Goal: Transaction & Acquisition: Purchase product/service

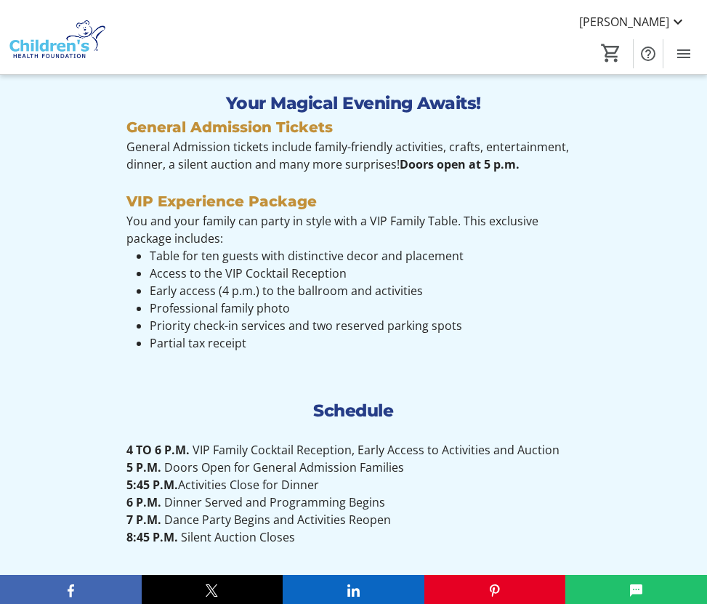
scroll to position [967, 0]
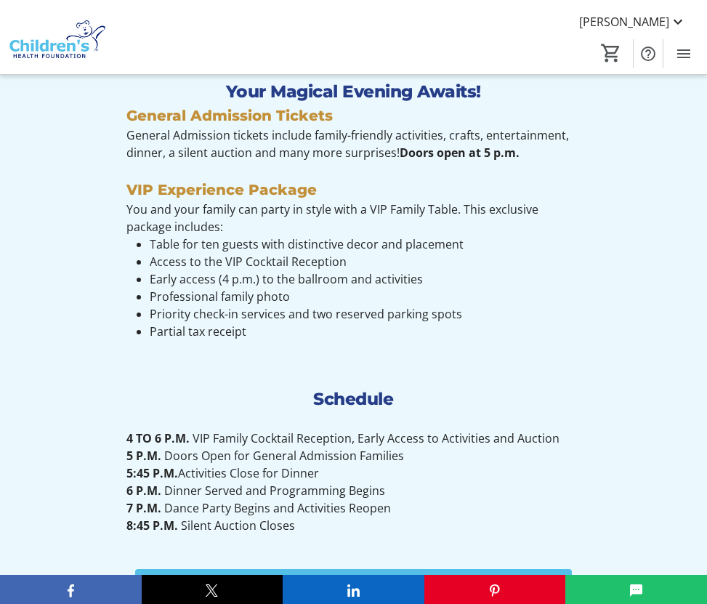
click at [379, 441] on p "4 TO 6 P.M. VIP Family Cocktail Reception, Early Access to Activities and Aucti…" at bounding box center [353, 438] width 454 height 17
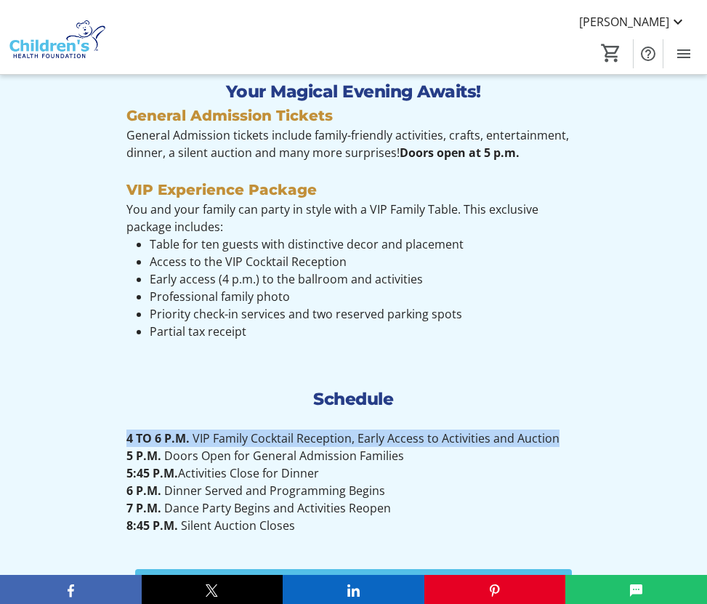
click at [379, 441] on p "4 TO 6 P.M. VIP Family Cocktail Reception, Early Access to Activities and Aucti…" at bounding box center [353, 438] width 454 height 17
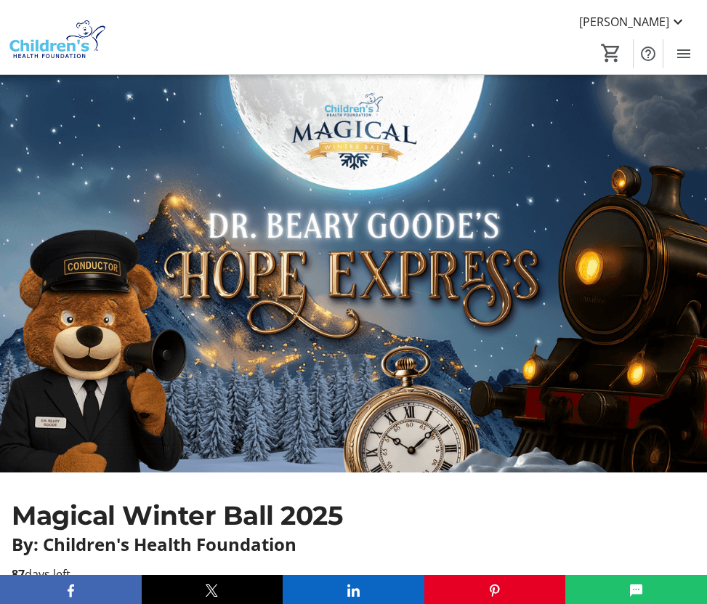
scroll to position [0, 0]
click at [681, 47] on mat-icon "Menu" at bounding box center [683, 53] width 17 height 17
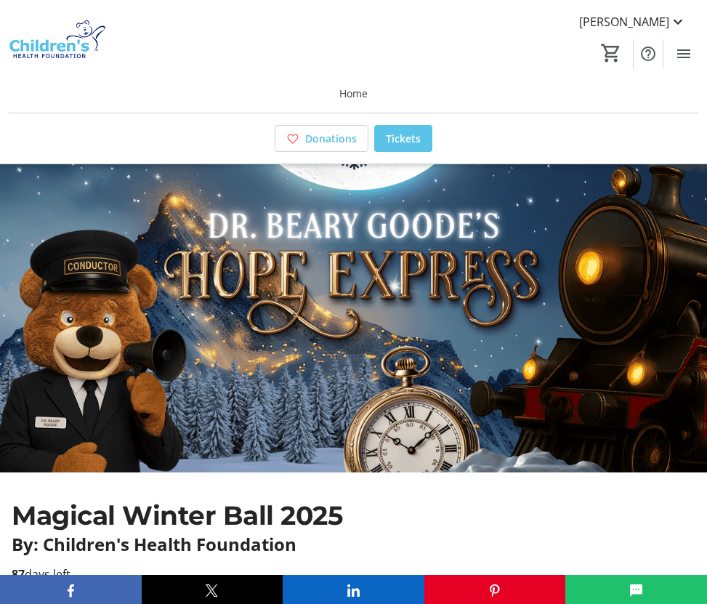
click at [414, 132] on span "Tickets" at bounding box center [403, 138] width 35 height 15
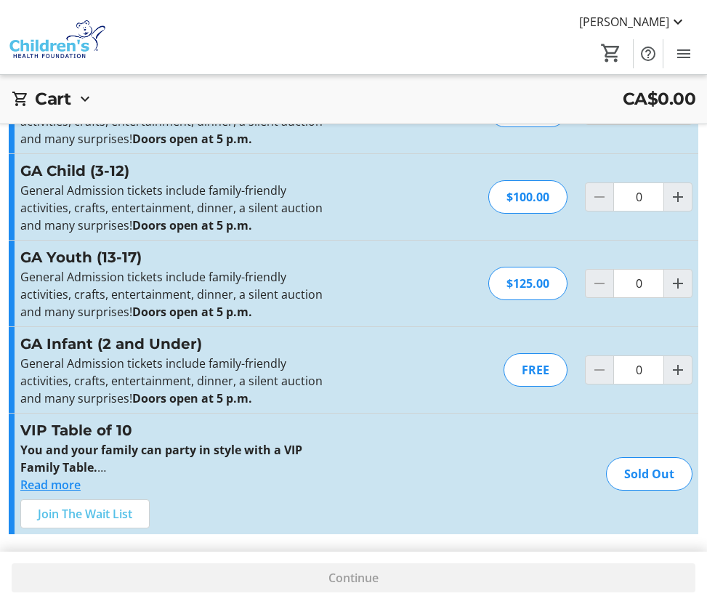
scroll to position [297, 0]
click at [102, 523] on span at bounding box center [85, 513] width 128 height 35
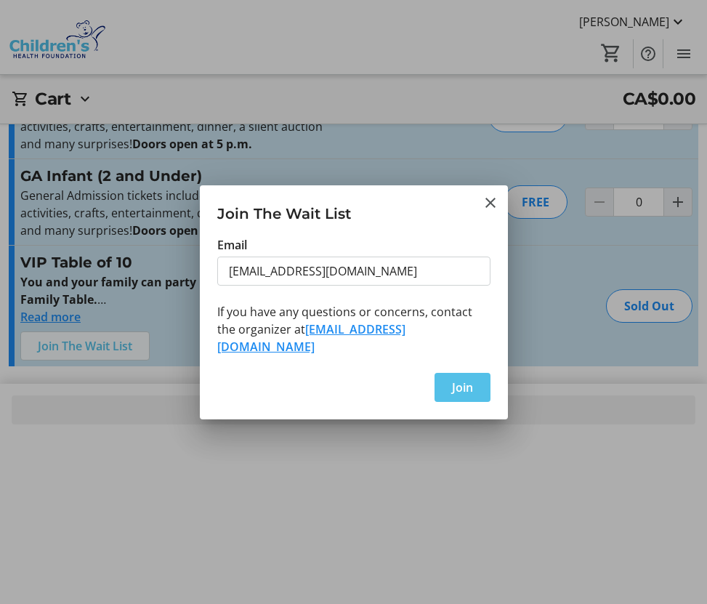
scroll to position [0, 0]
click at [466, 379] on span "Join" at bounding box center [462, 387] width 21 height 17
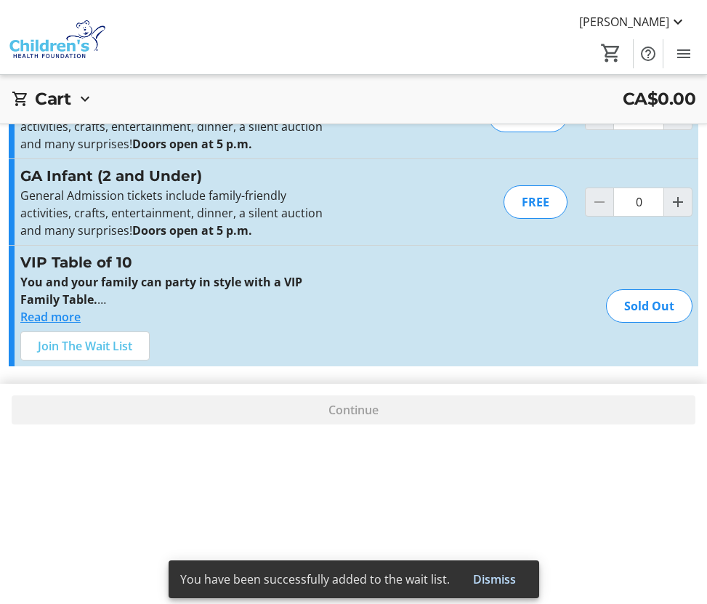
scroll to position [297, 0]
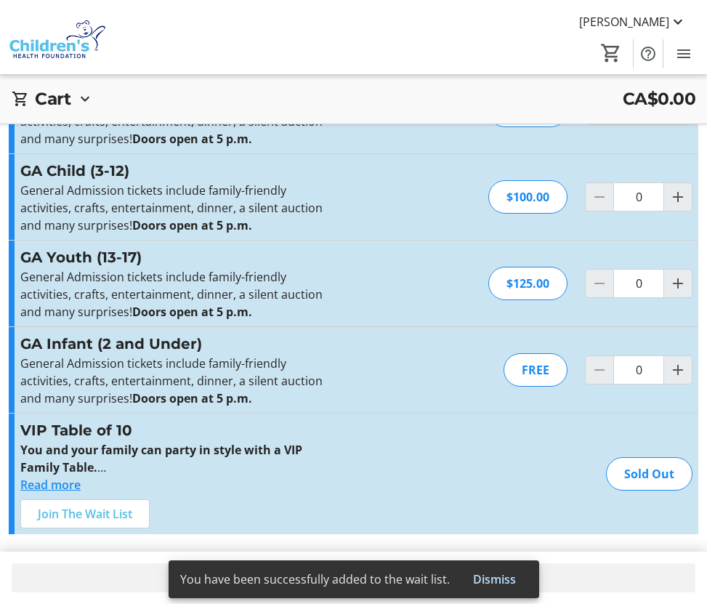
click at [63, 481] on button "Read more" at bounding box center [50, 484] width 60 height 17
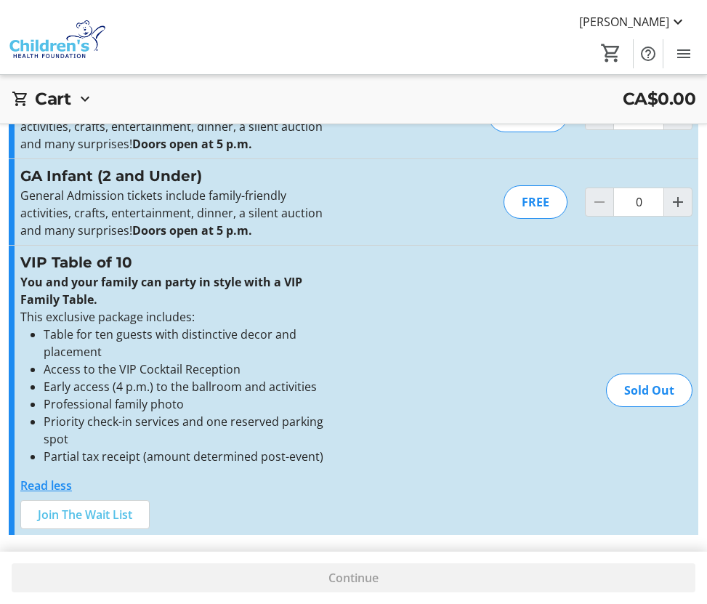
click at [233, 559] on div "Continue" at bounding box center [353, 578] width 707 height 52
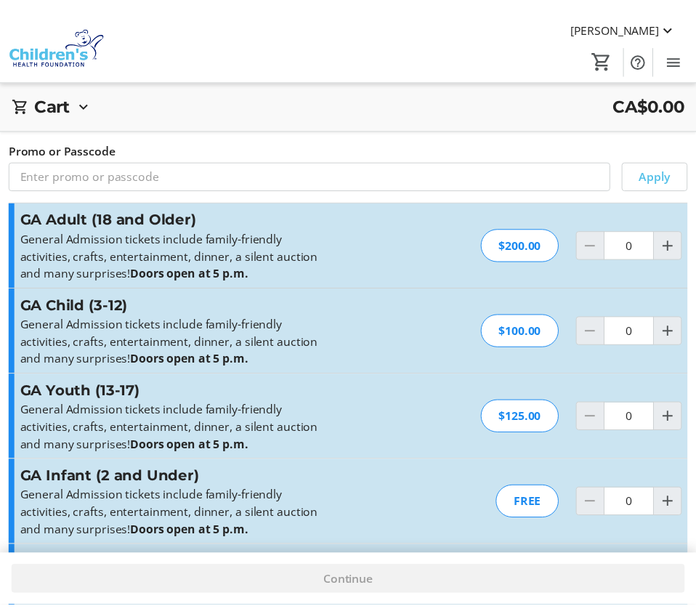
scroll to position [0, 0]
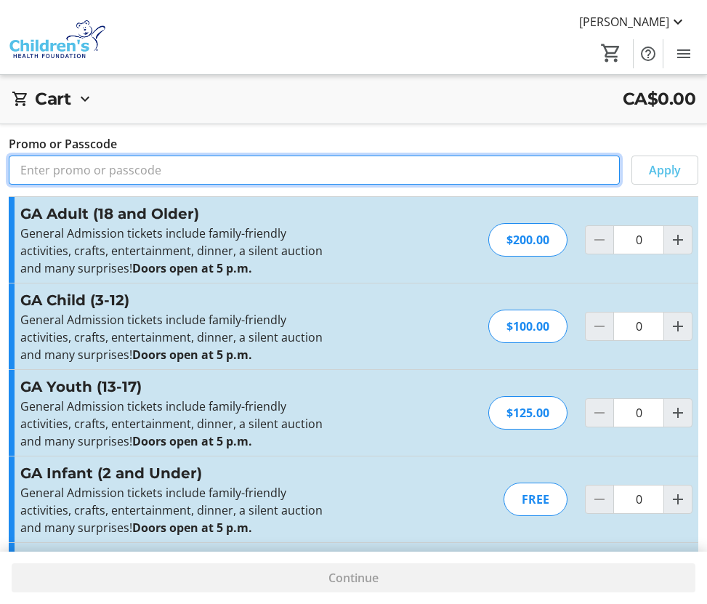
click at [357, 167] on input "Promo or Passcode" at bounding box center [314, 170] width 611 height 29
